Goal: Answer question/provide support: Share knowledge or assist other users

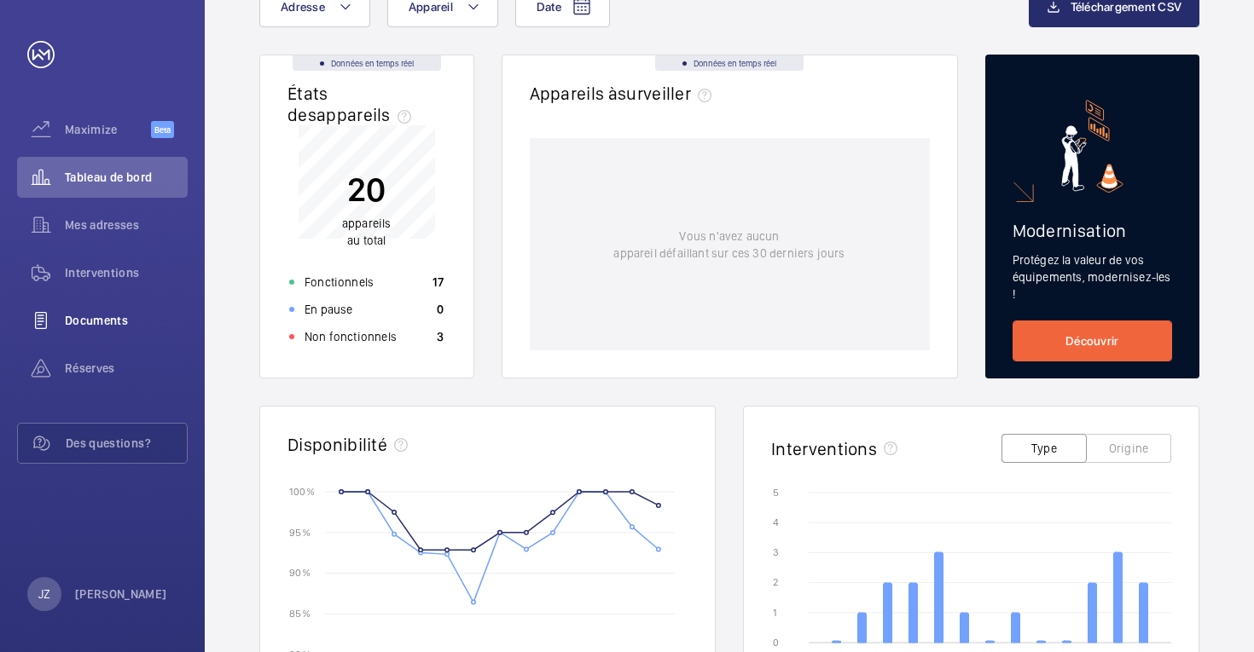
scroll to position [122, 0]
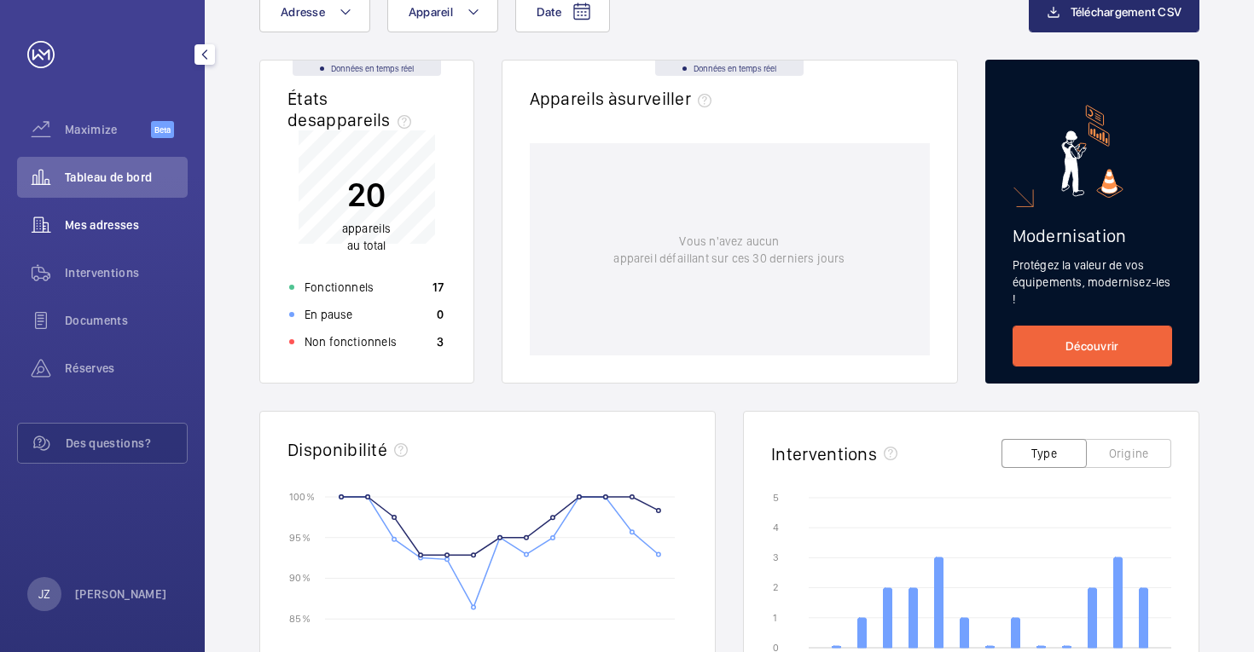
click at [101, 233] on span "Mes adresses" at bounding box center [126, 225] width 123 height 17
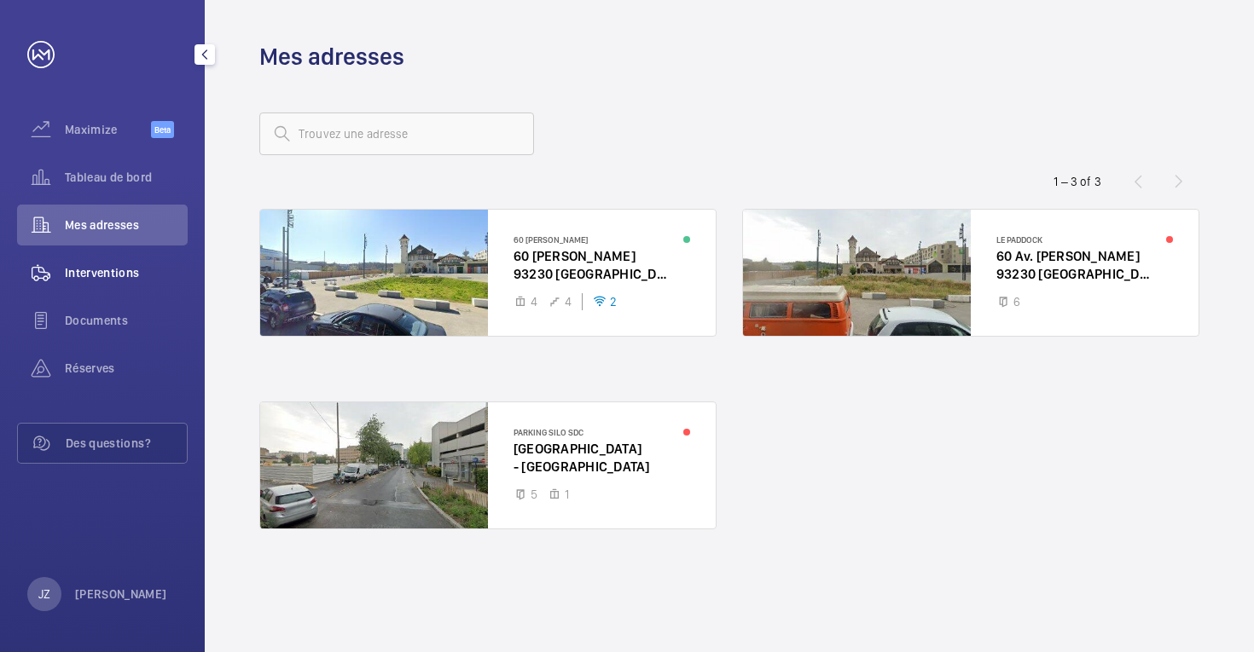
click at [97, 272] on span "Interventions" at bounding box center [126, 272] width 123 height 17
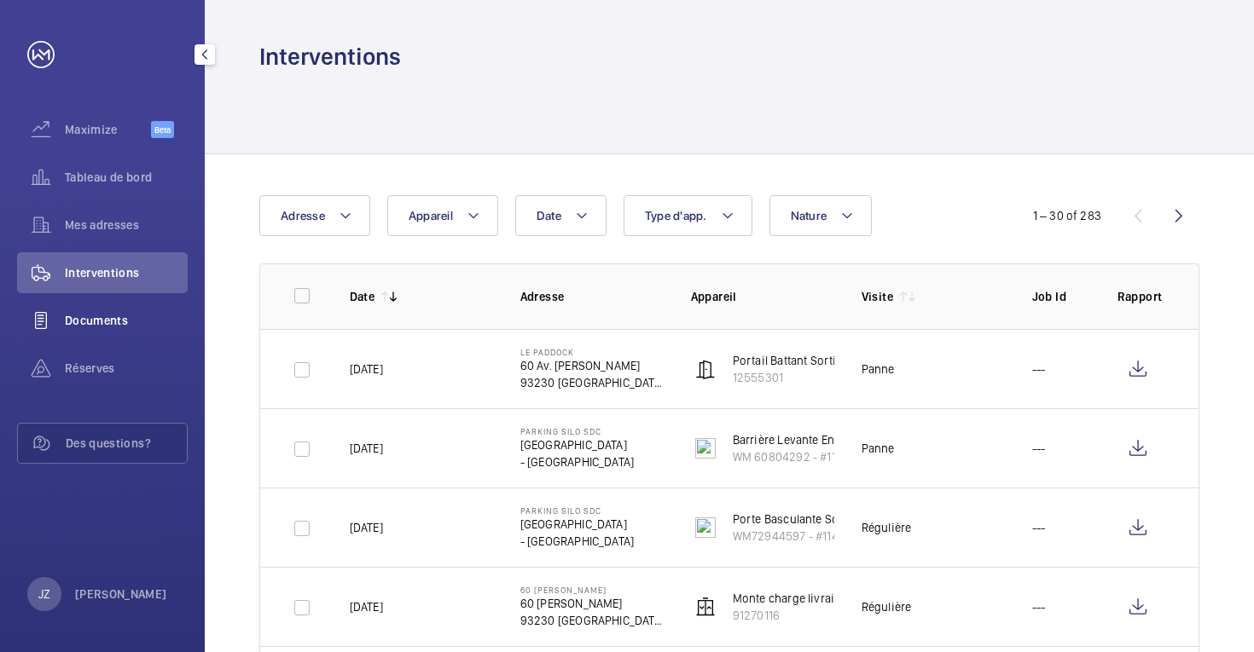
click at [113, 319] on span "Documents" at bounding box center [126, 320] width 123 height 17
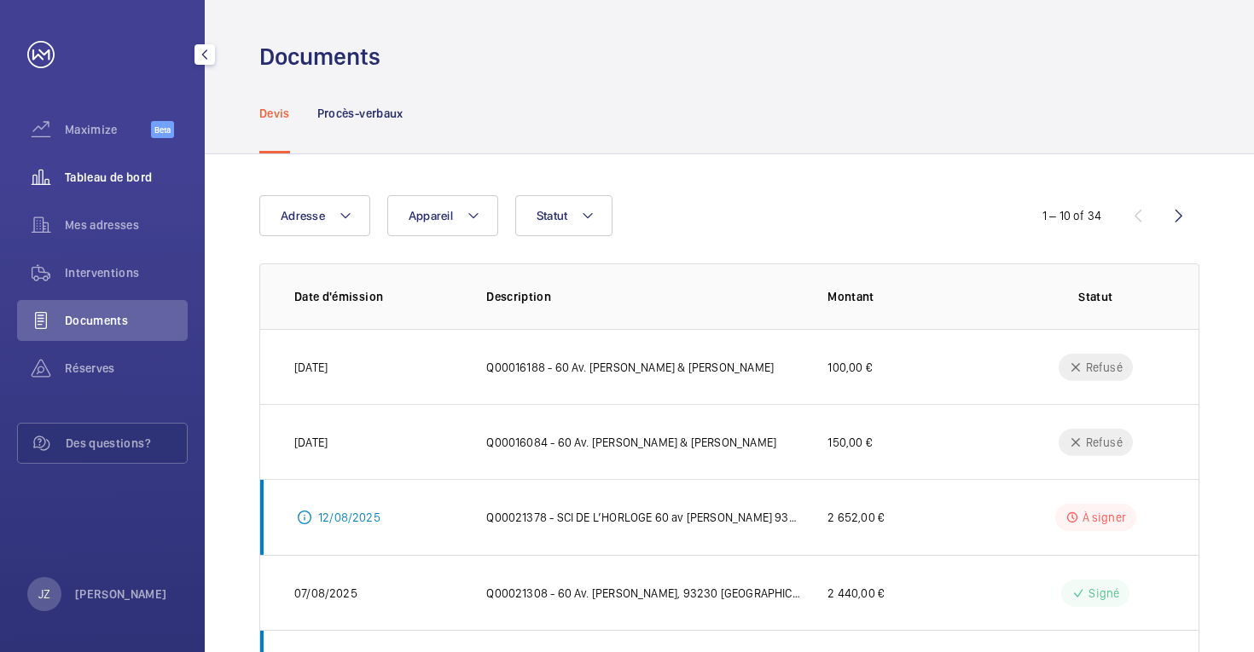
click at [113, 170] on span "Tableau de bord" at bounding box center [126, 177] width 123 height 17
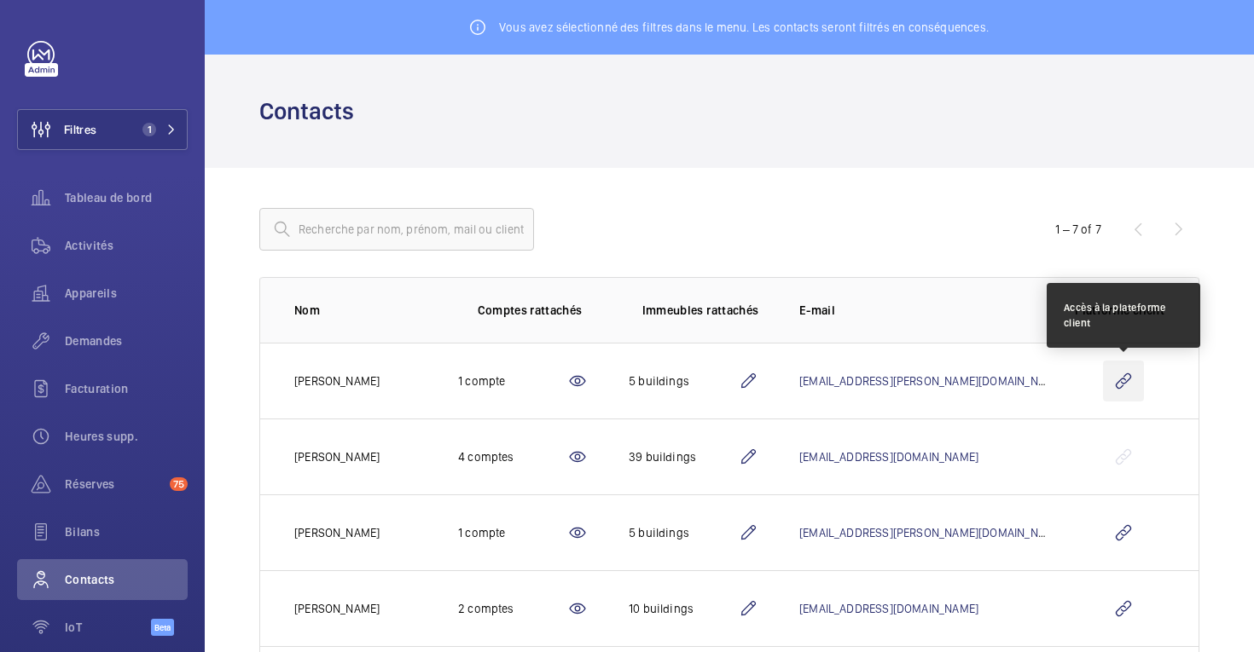
click at [1124, 384] on wm-front-icon-button at bounding box center [1123, 381] width 41 height 41
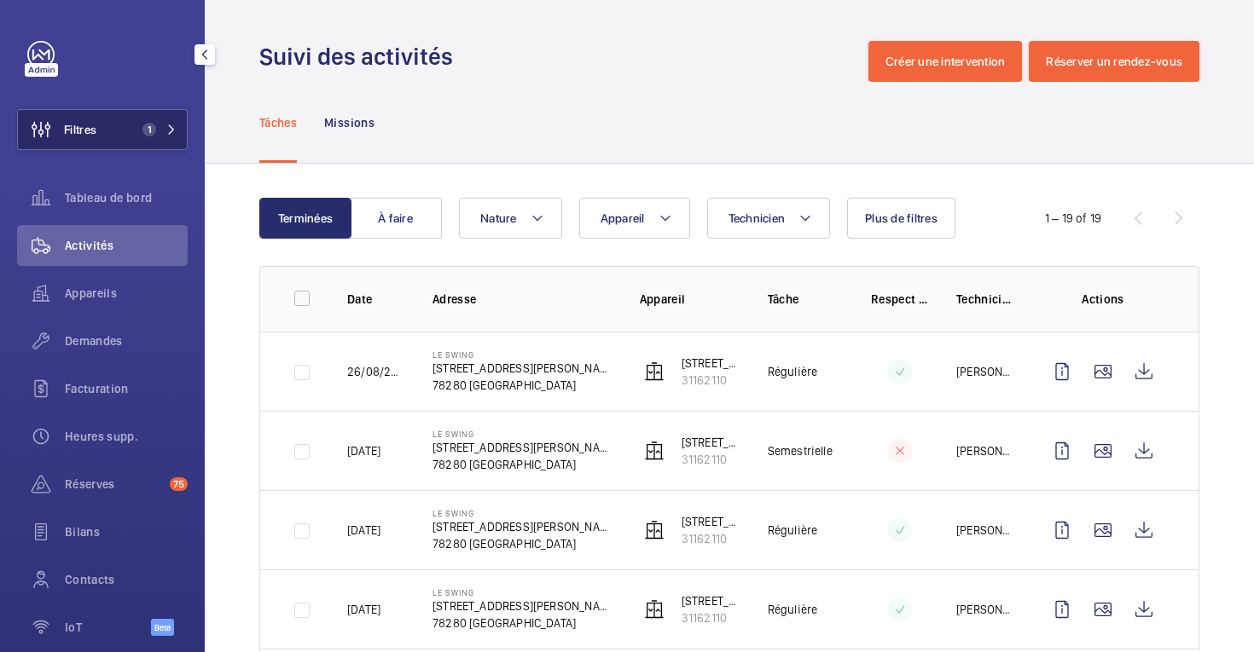
click at [92, 138] on span "Filtres" at bounding box center [57, 129] width 78 height 41
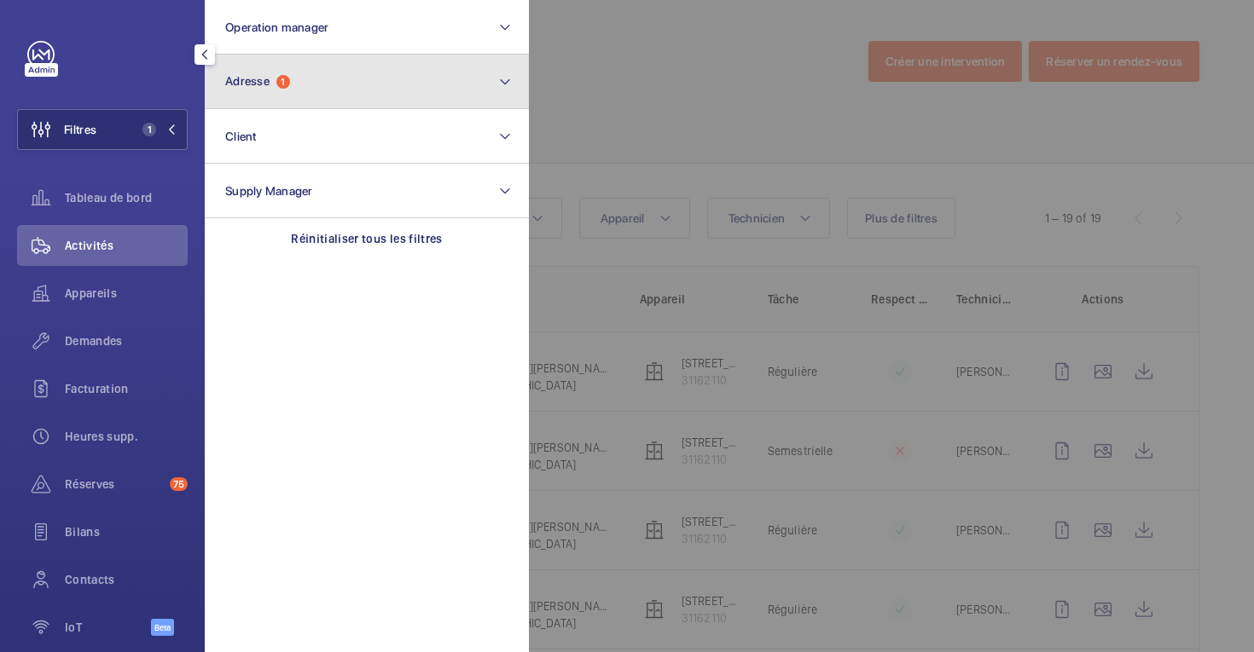
click at [305, 91] on button "Adresse 1" at bounding box center [367, 82] width 324 height 55
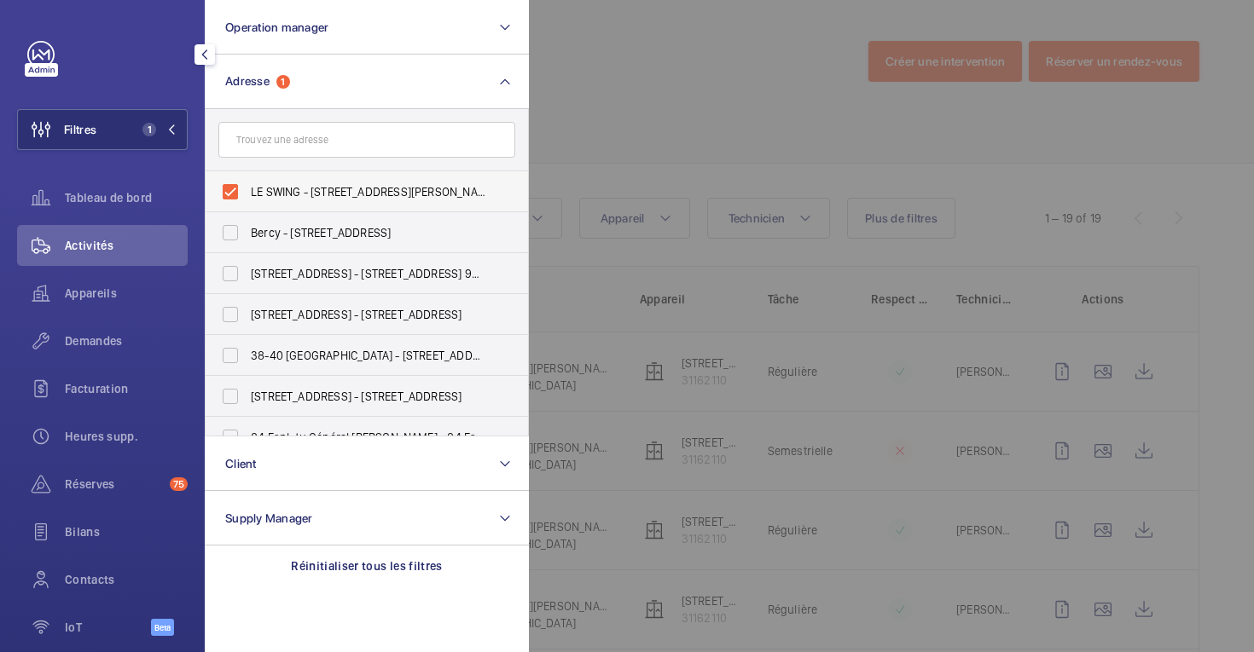
click at [229, 194] on label "LE SWING - 59 Rue Georges Haussmann, GUYANCOURT 78280" at bounding box center [354, 191] width 297 height 41
click at [229, 194] on input "LE SWING - 59 Rue Georges Haussmann, GUYANCOURT 78280" at bounding box center [230, 192] width 34 height 34
checkbox input "false"
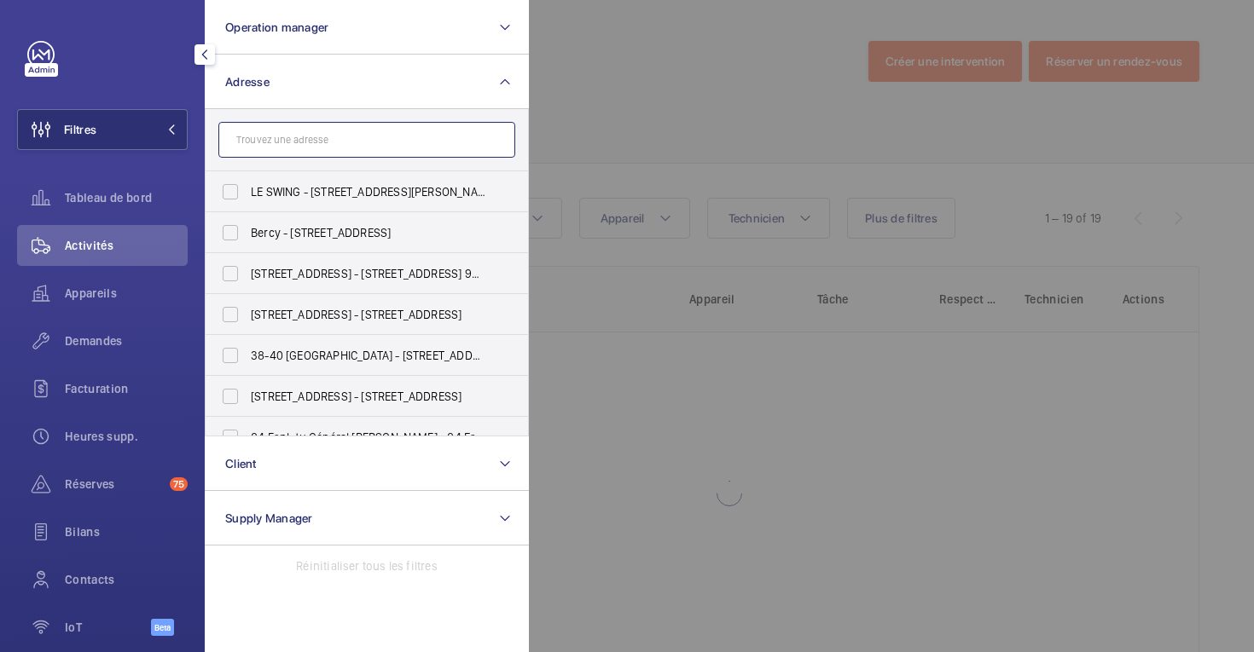
click at [274, 146] on input "text" at bounding box center [366, 140] width 297 height 36
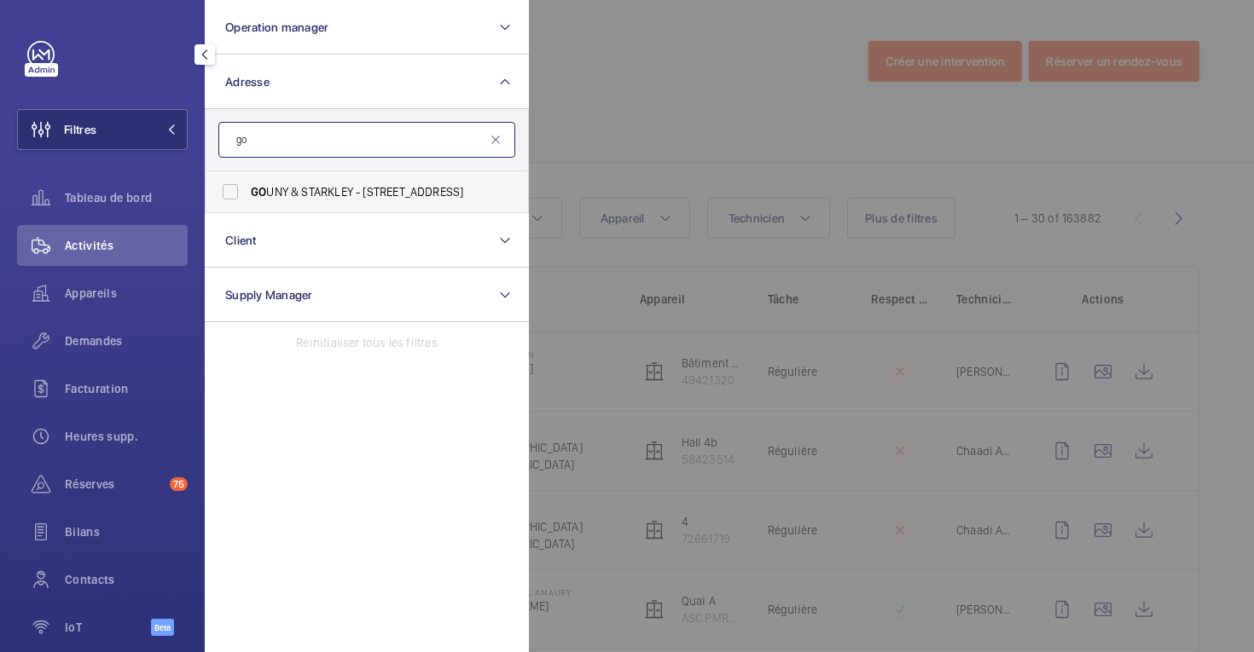
type input "g"
type input "s"
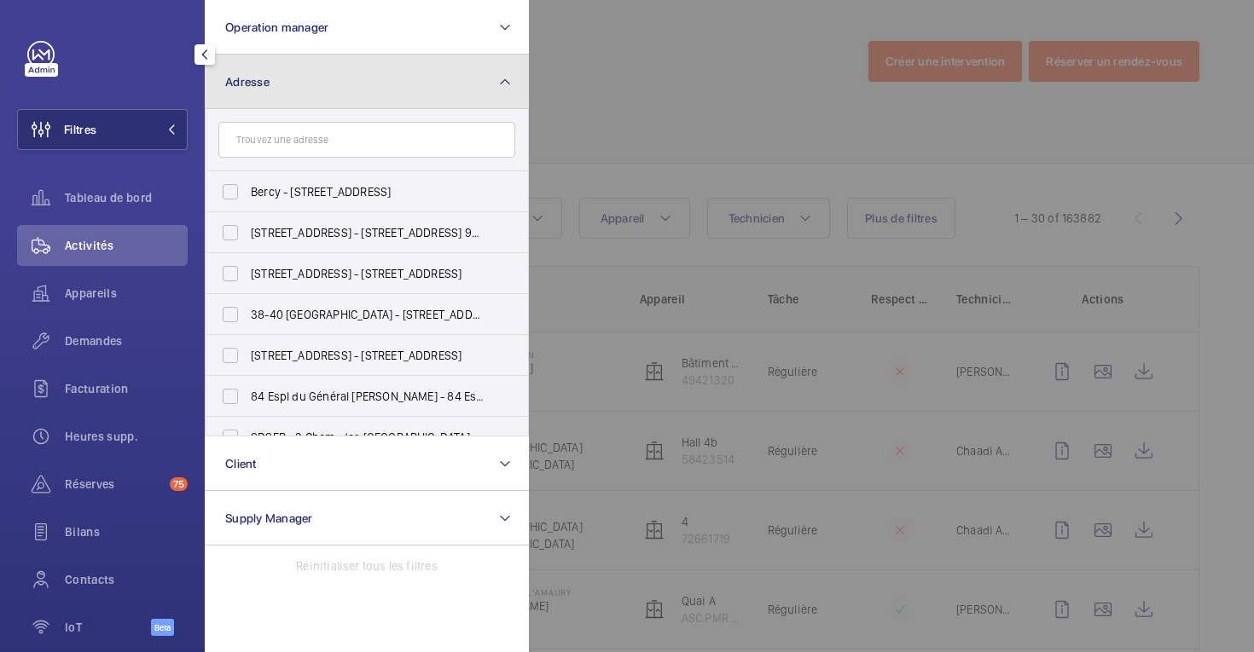
click at [459, 88] on button "Adresse" at bounding box center [367, 82] width 324 height 55
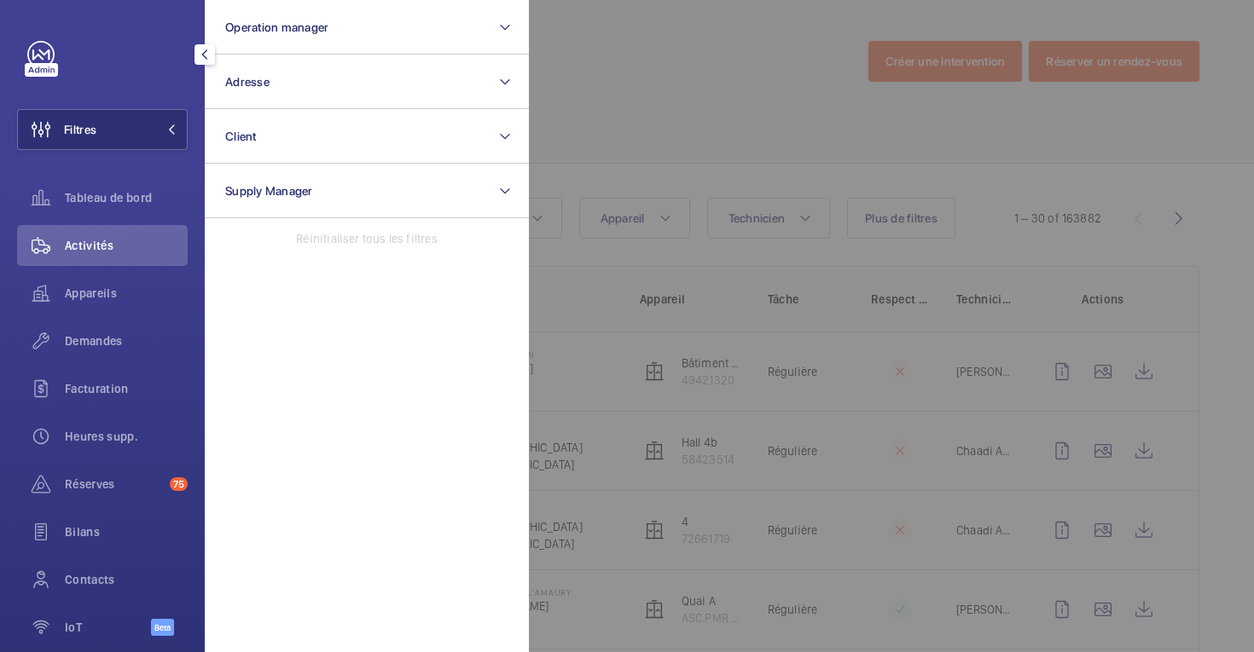
click at [594, 87] on div at bounding box center [1156, 326] width 1254 height 652
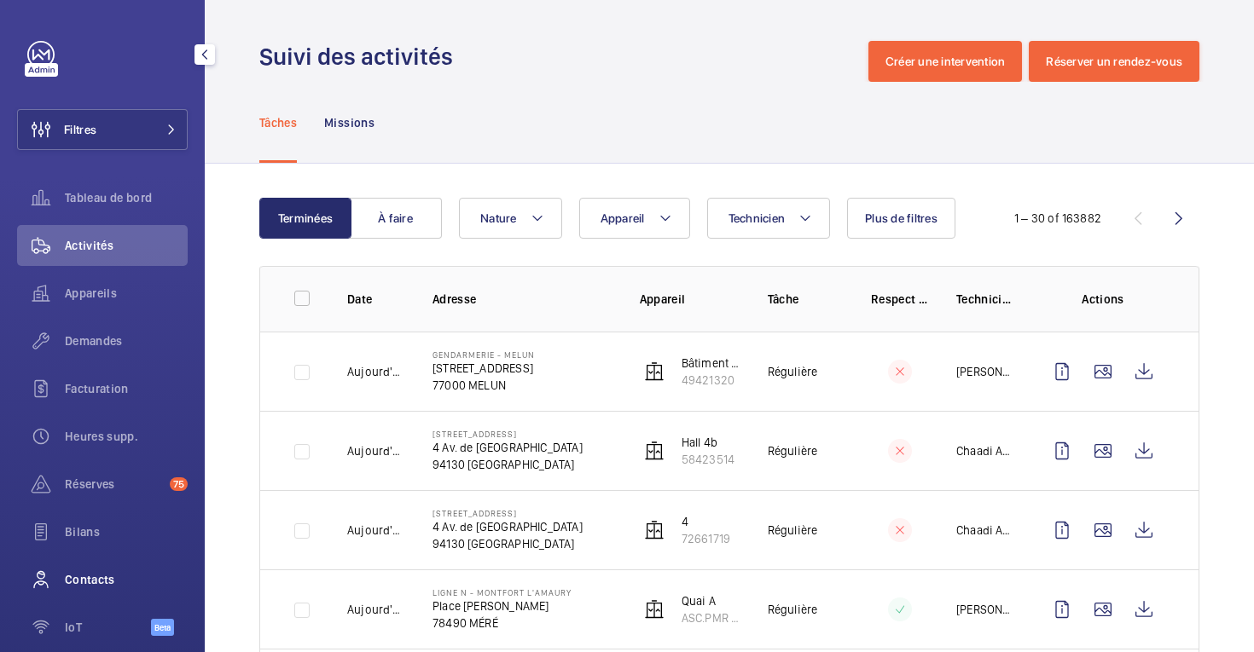
click at [125, 581] on span "Contacts" at bounding box center [126, 579] width 123 height 17
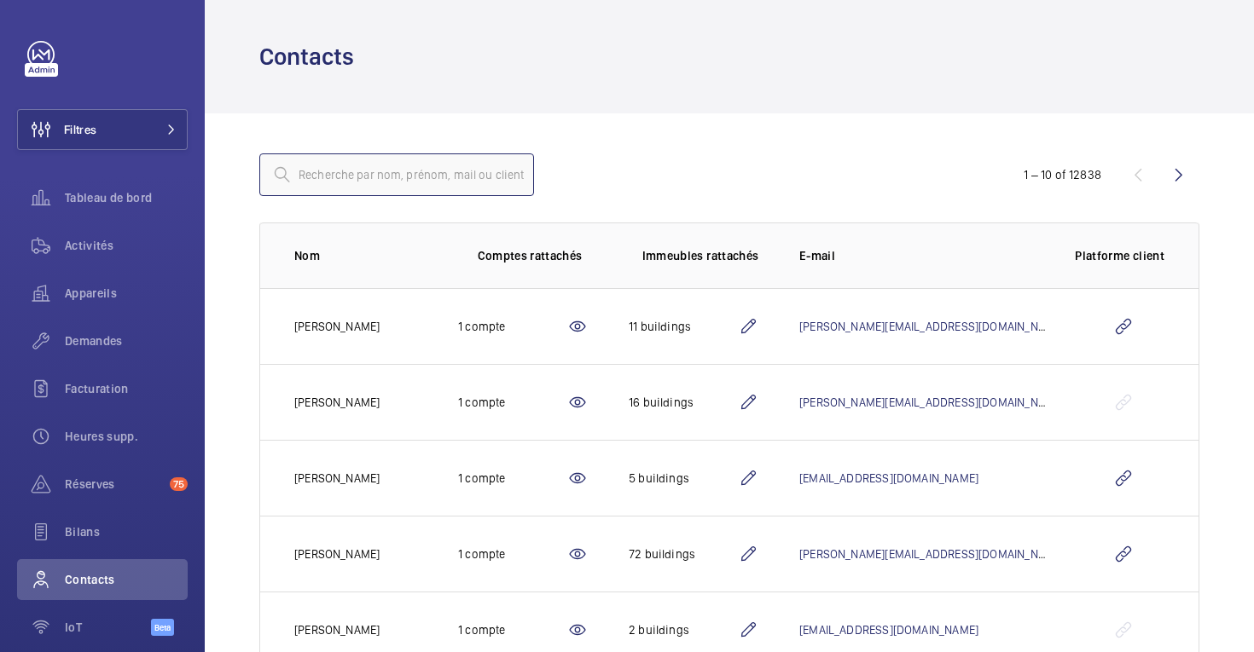
click at [374, 167] on input "text" at bounding box center [396, 175] width 275 height 43
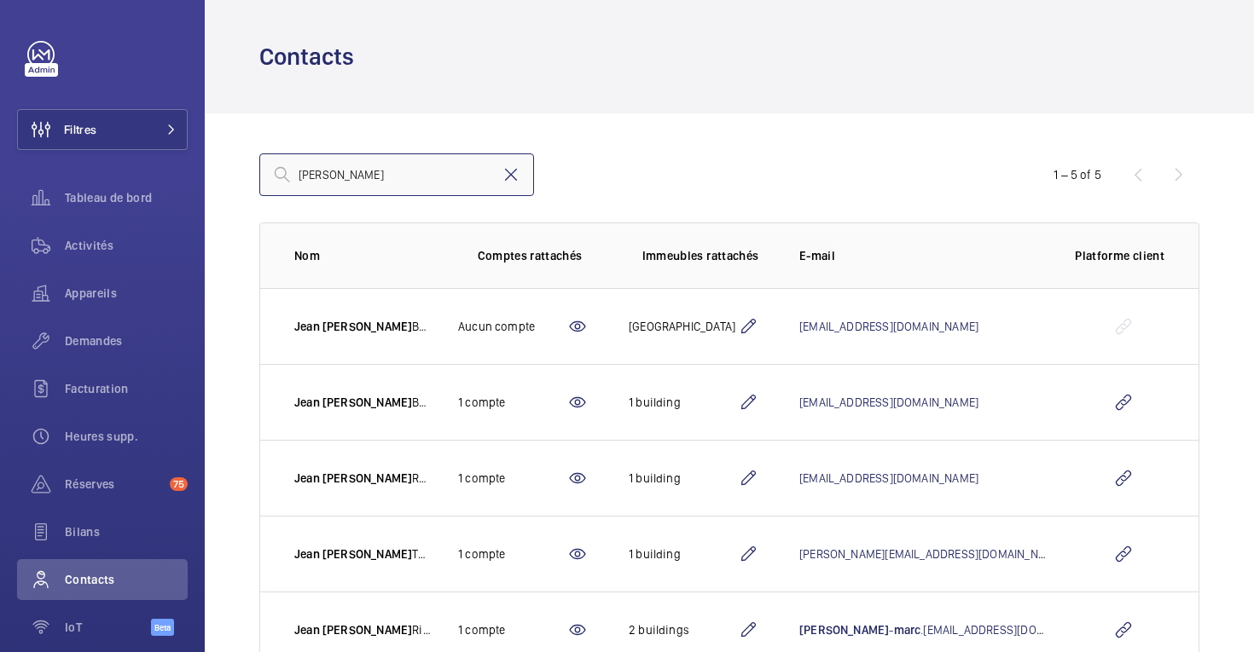
type input "jean marc"
click at [511, 173] on mat-icon at bounding box center [511, 175] width 20 height 20
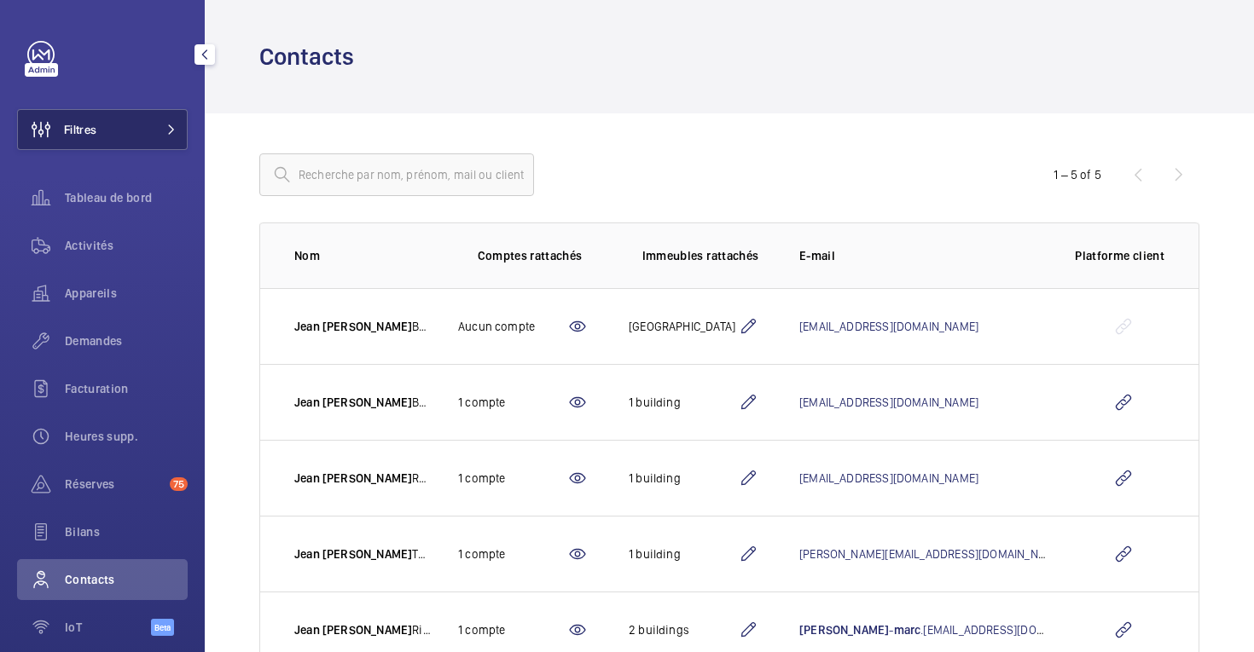
click at [121, 128] on button "Filtres" at bounding box center [102, 129] width 171 height 41
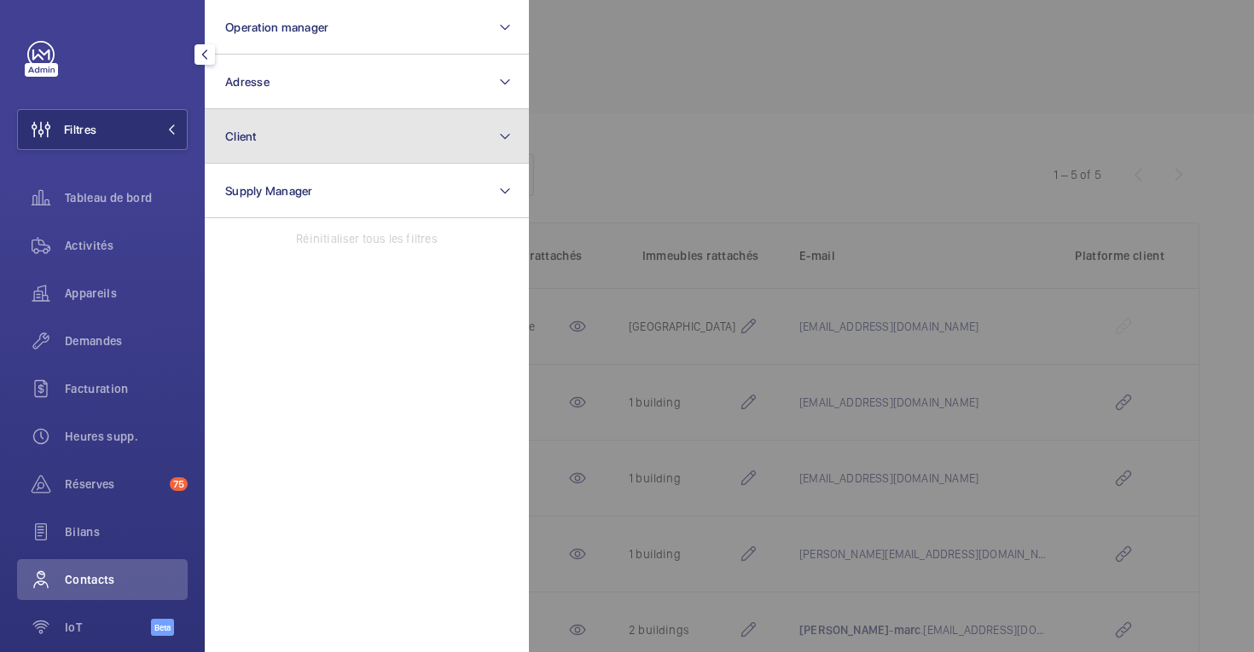
click at [281, 125] on button "Client" at bounding box center [367, 136] width 324 height 55
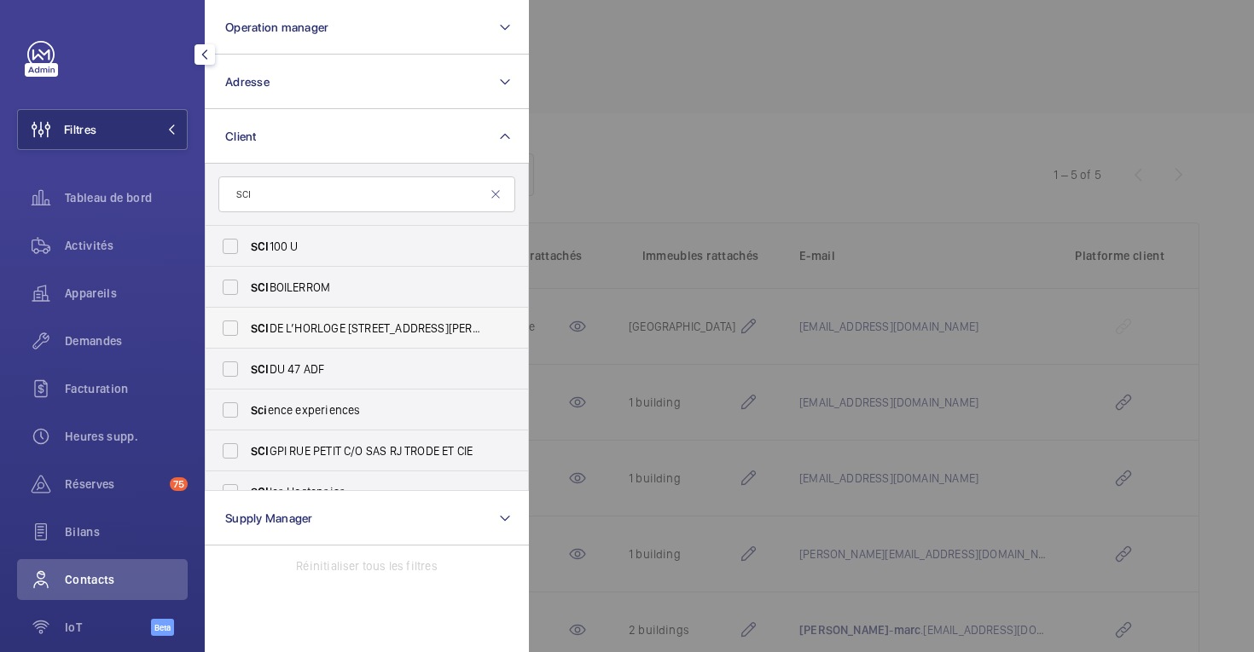
type input "SCI"
click at [240, 328] on label "SCI DE L’HORLOGE 60 av Gaston Roussel 93320 Romainville" at bounding box center [354, 328] width 297 height 41
click at [240, 328] on input "SCI DE L’HORLOGE 60 av Gaston Roussel 93320 Romainville" at bounding box center [230, 328] width 34 height 34
checkbox input "true"
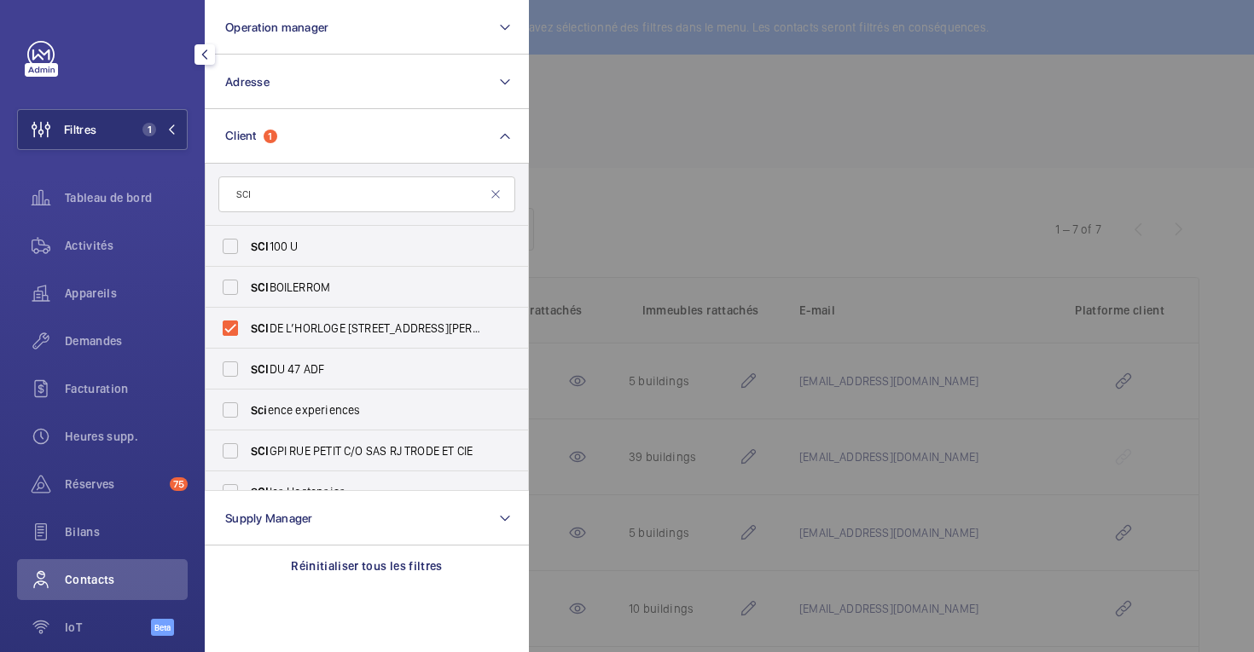
click at [618, 179] on div at bounding box center [1156, 326] width 1254 height 652
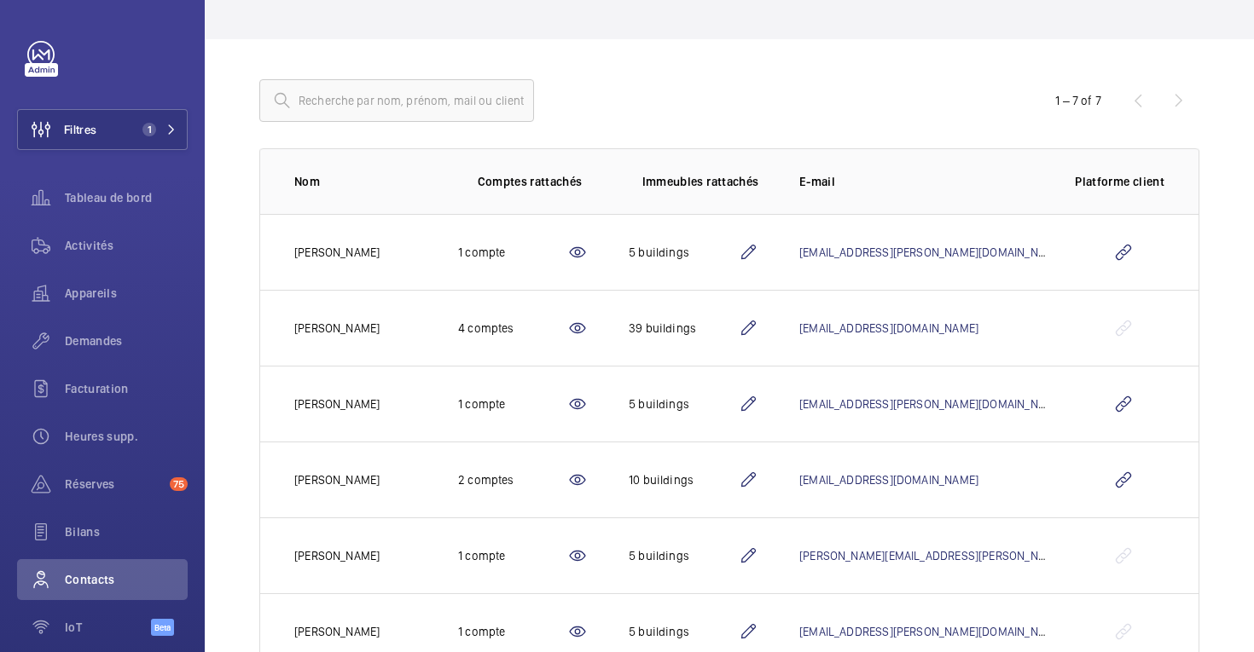
scroll to position [124, 0]
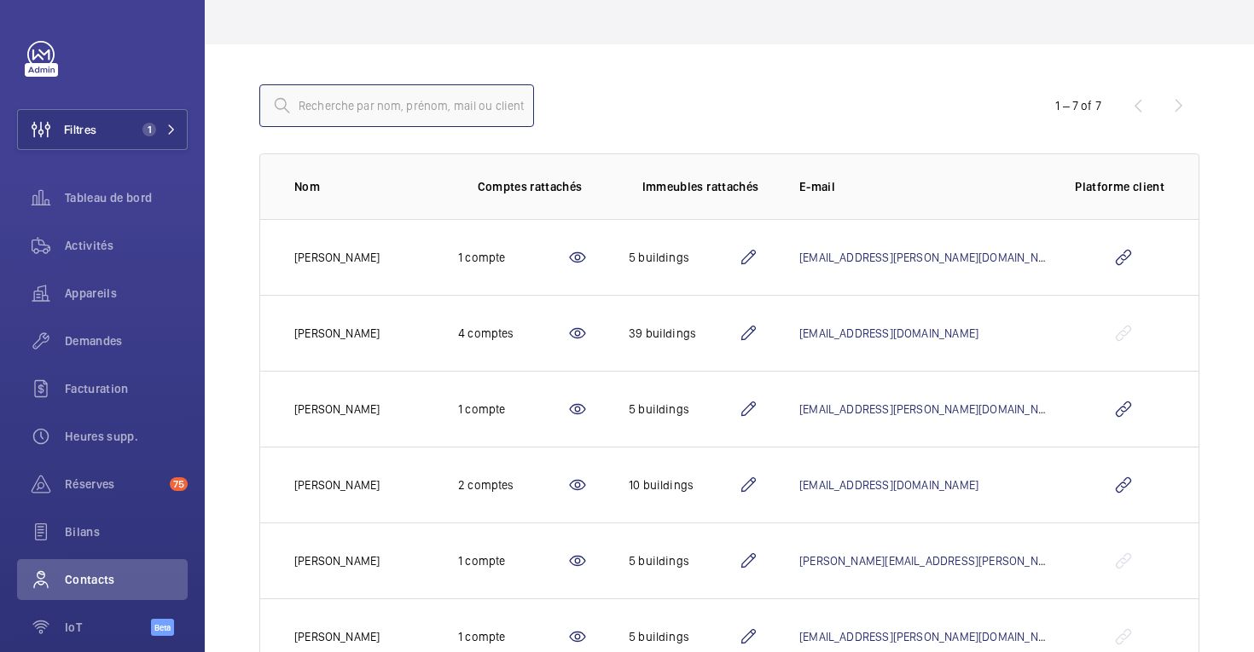
click at [474, 96] on input "text" at bounding box center [396, 105] width 275 height 43
paste input "[EMAIL_ADDRESS][PERSON_NAME][DOMAIN_NAME]"
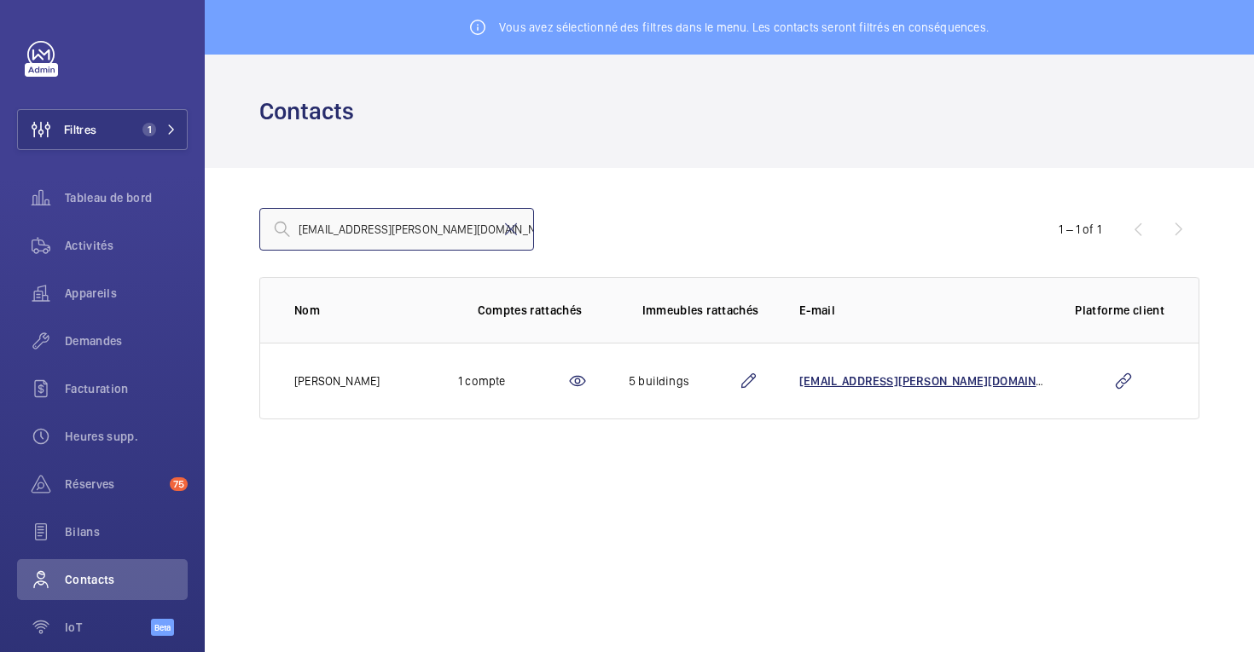
type input "[EMAIL_ADDRESS][PERSON_NAME][DOMAIN_NAME]"
click at [901, 380] on span "[EMAIL_ADDRESS][PERSON_NAME][DOMAIN_NAME]" at bounding box center [937, 381] width 277 height 14
click at [758, 384] on mat-icon at bounding box center [748, 381] width 20 height 20
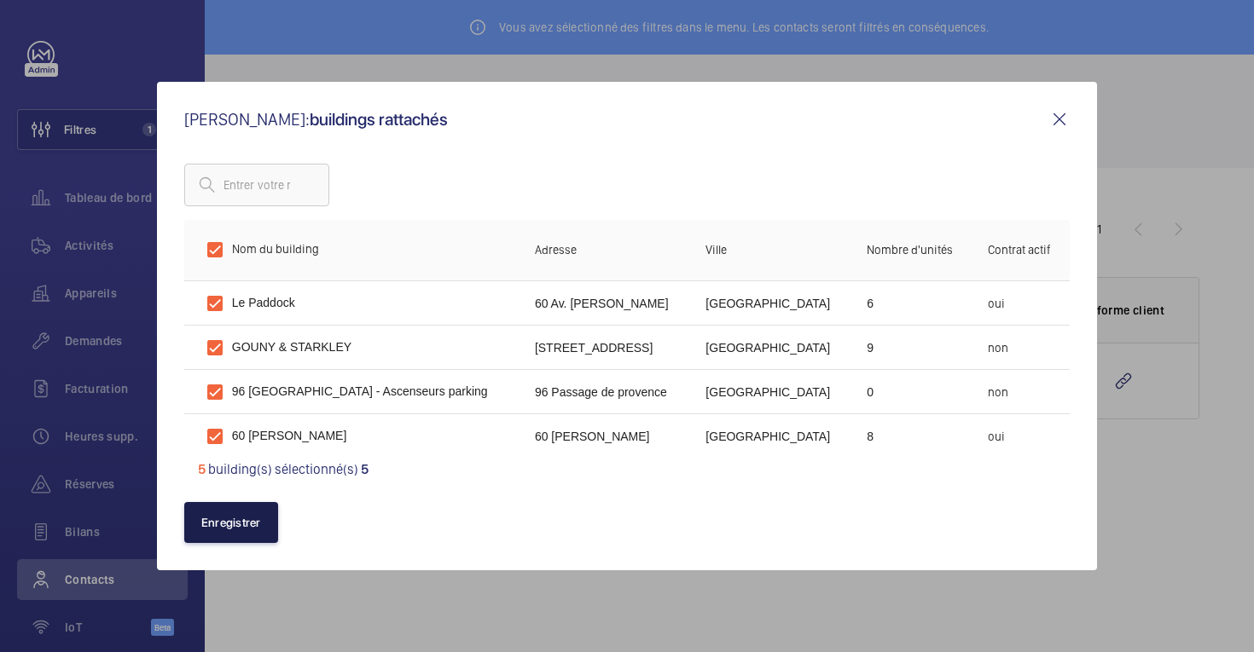
click at [243, 520] on button "Enregistrer" at bounding box center [231, 522] width 94 height 41
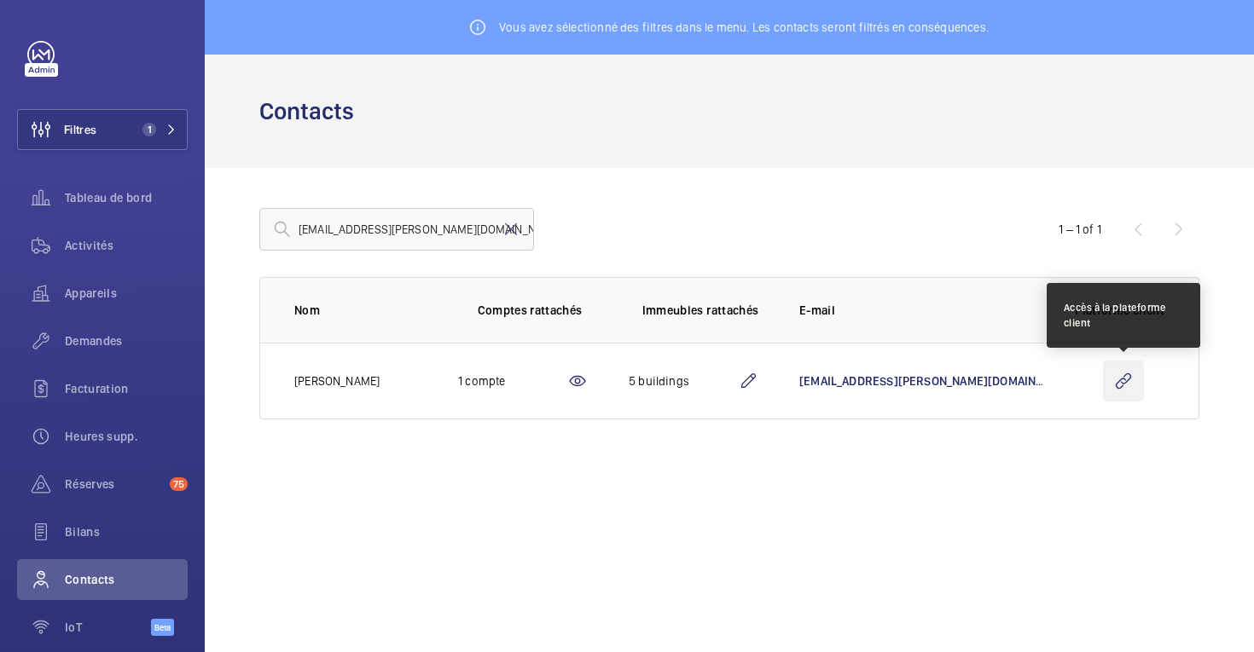
click at [1121, 374] on wm-front-icon-button at bounding box center [1123, 381] width 41 height 41
